Goal: Transaction & Acquisition: Purchase product/service

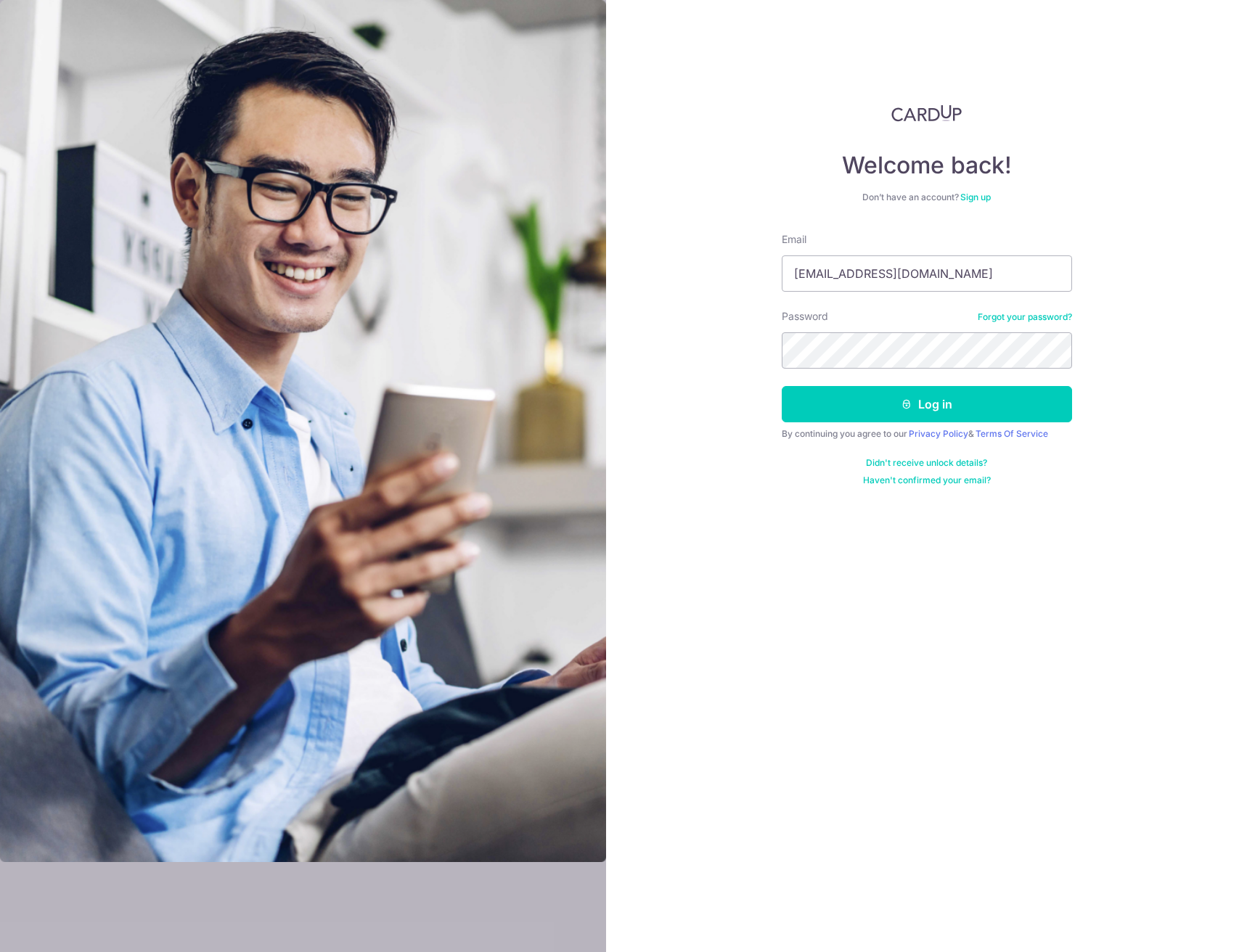
type input "[EMAIL_ADDRESS][DOMAIN_NAME]"
click at [781, 386] on button "Log in" at bounding box center [926, 403] width 290 height 36
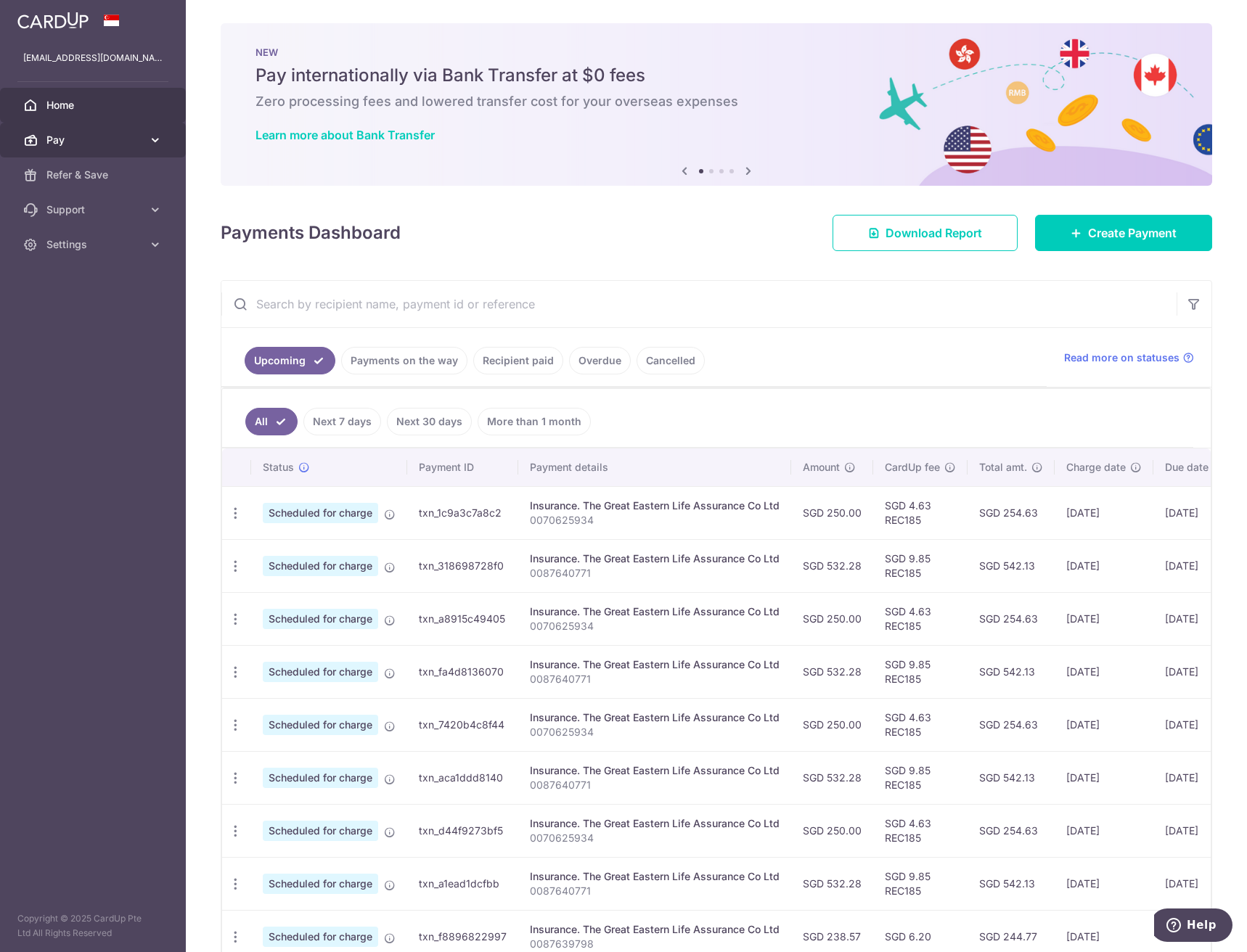
click at [58, 140] on span "Pay" at bounding box center [94, 139] width 96 height 14
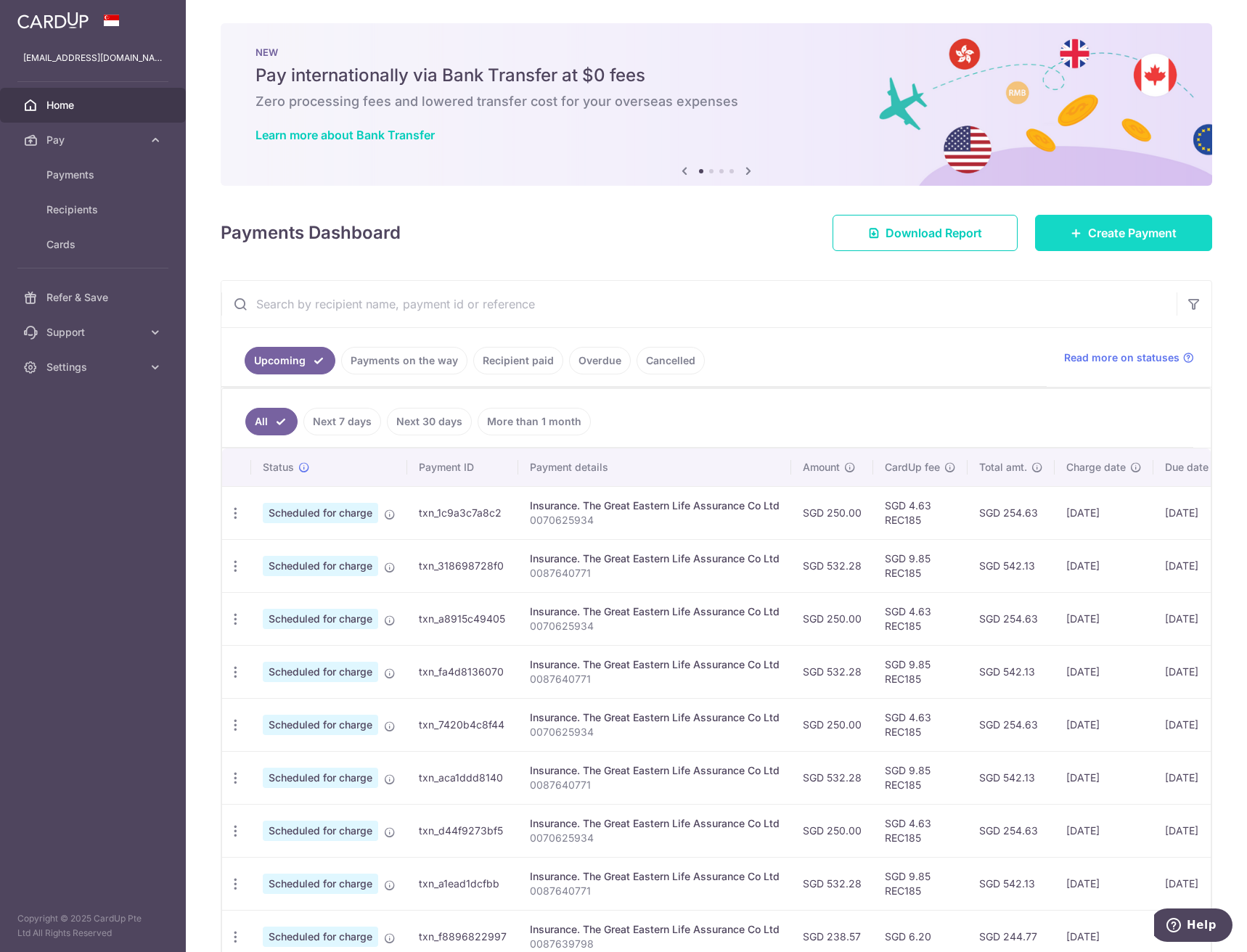
click at [1100, 247] on link "Create Payment" at bounding box center [1123, 233] width 177 height 36
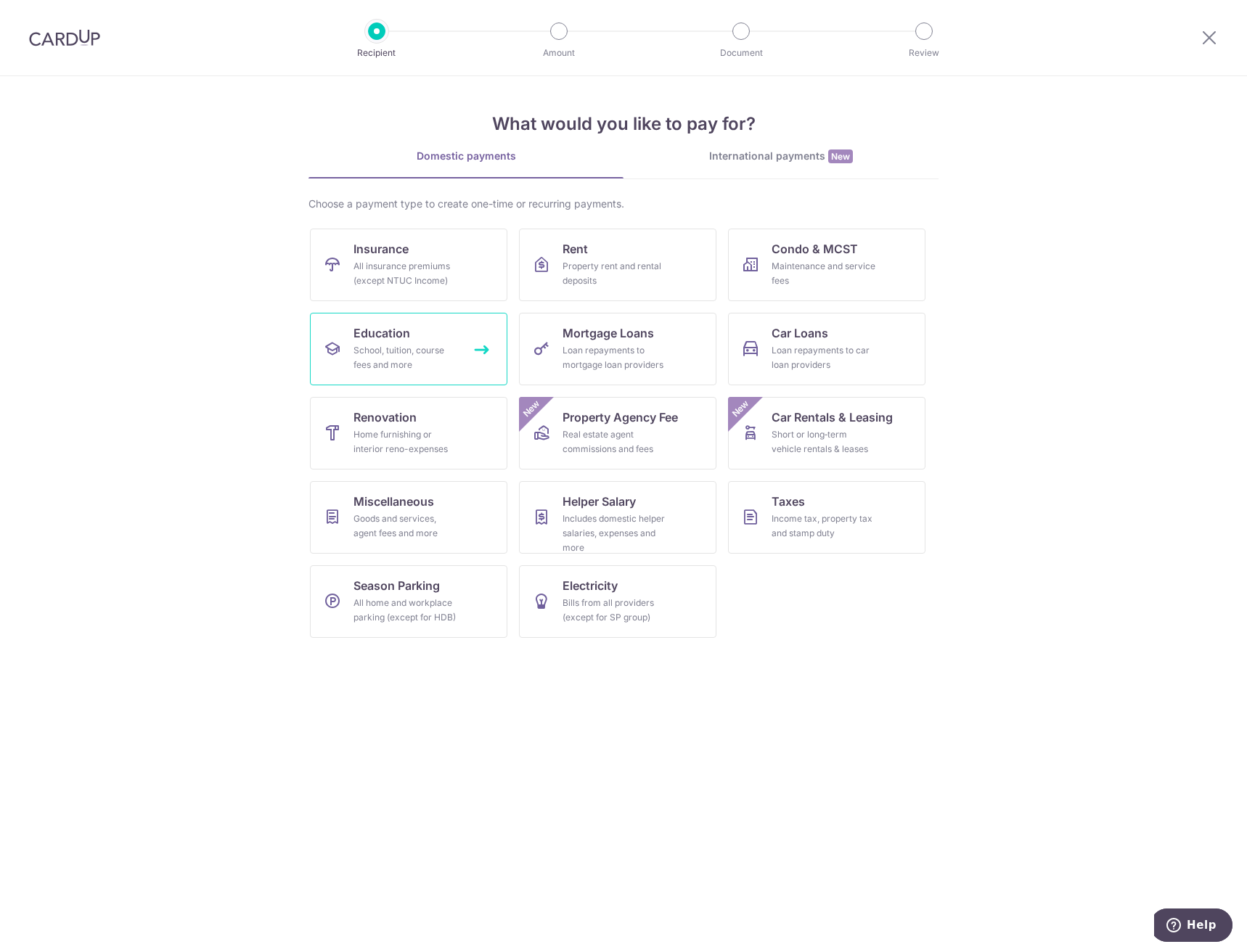
click at [451, 365] on div "School, tuition, course fees and more" at bounding box center [406, 357] width 104 height 29
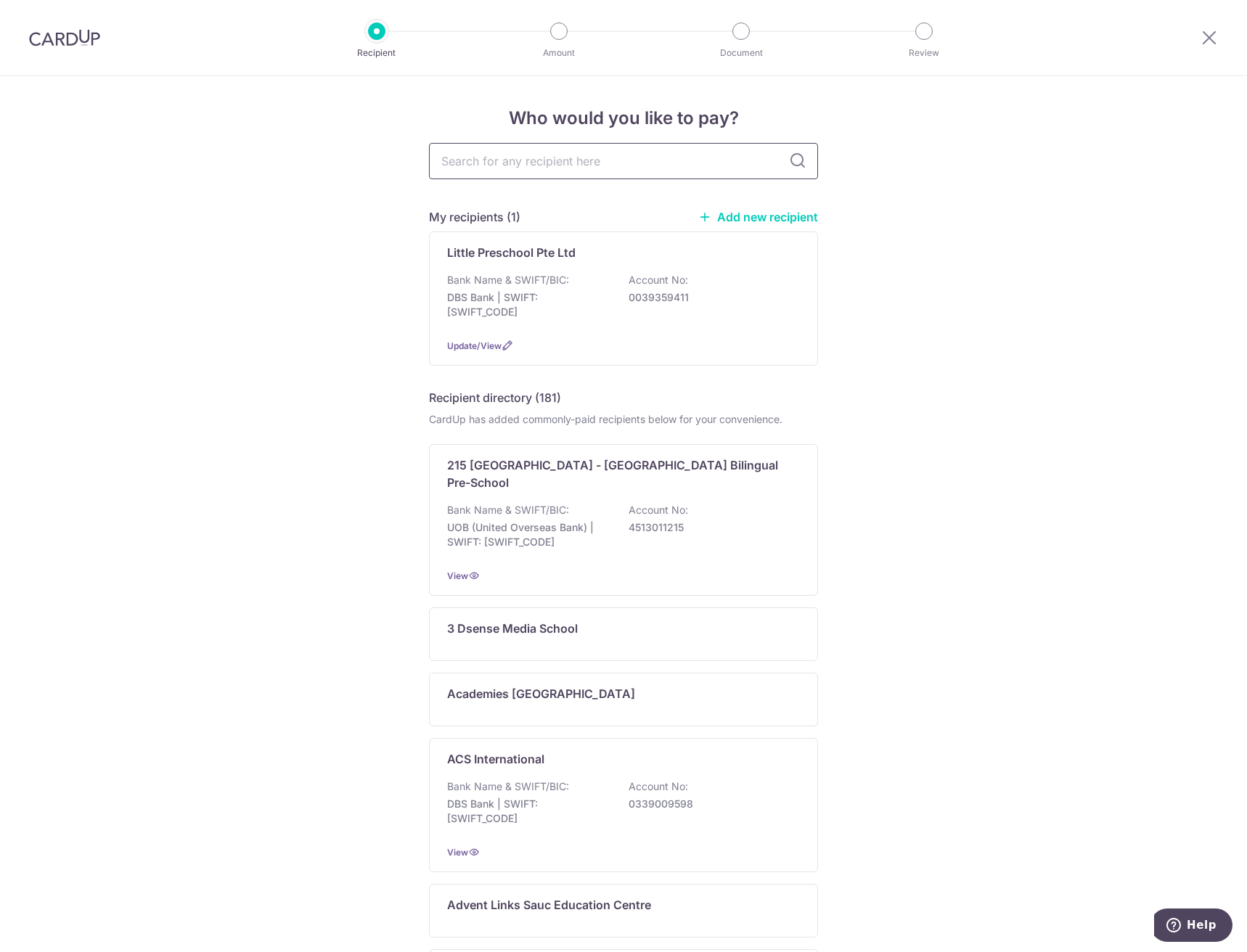
click at [631, 157] on input "text" at bounding box center [623, 160] width 389 height 36
type input "bubble buddies"
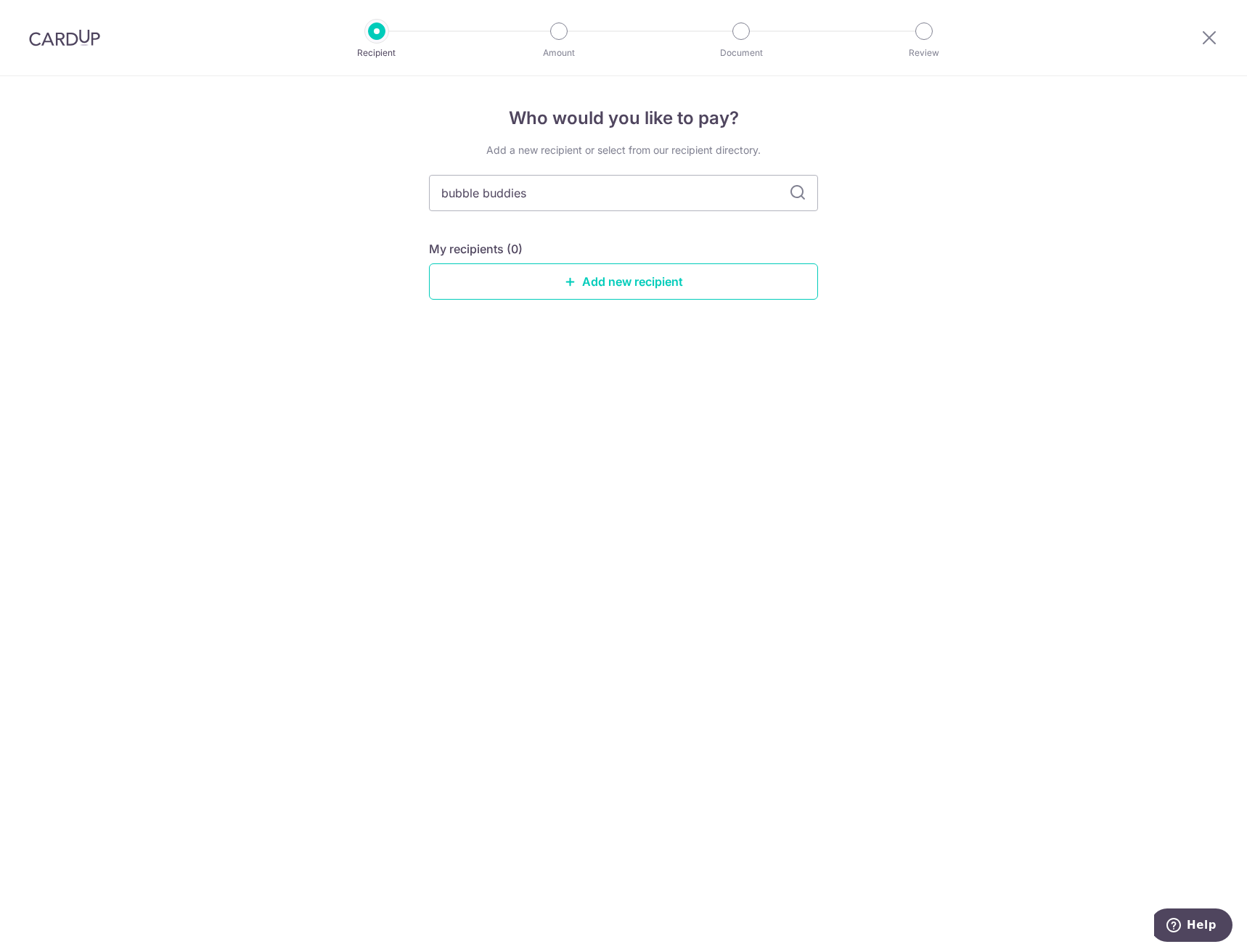
drag, startPoint x: 589, startPoint y: 191, endPoint x: 340, endPoint y: 180, distance: 249.2
click at [333, 169] on div "Who would you like to pay? Add a new recipient or select from our recipient dir…" at bounding box center [624, 514] width 1247 height 876
click at [550, 279] on link "Add new recipient" at bounding box center [623, 281] width 389 height 36
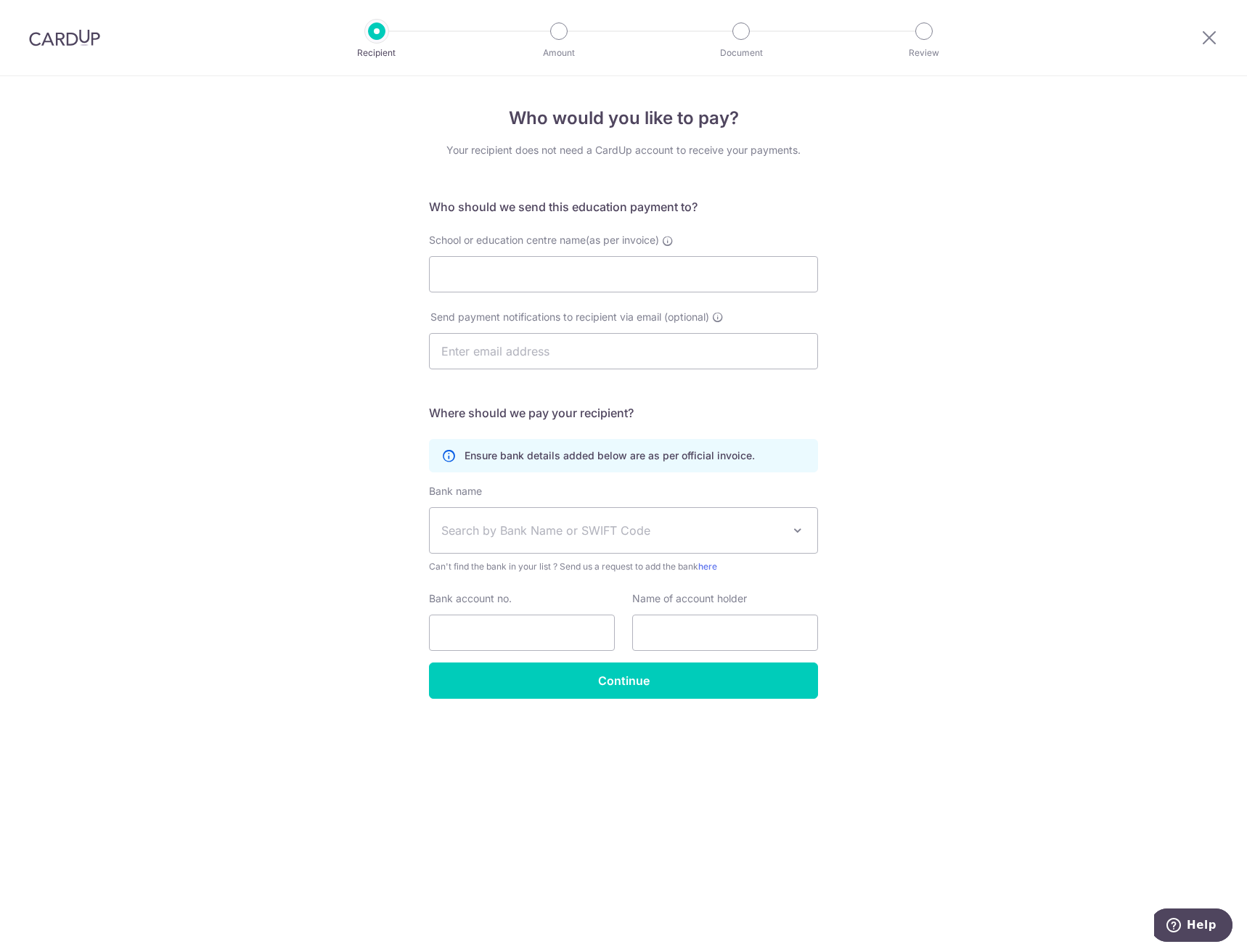
click at [50, 41] on img at bounding box center [65, 38] width 71 height 18
